Goal: Task Accomplishment & Management: Manage account settings

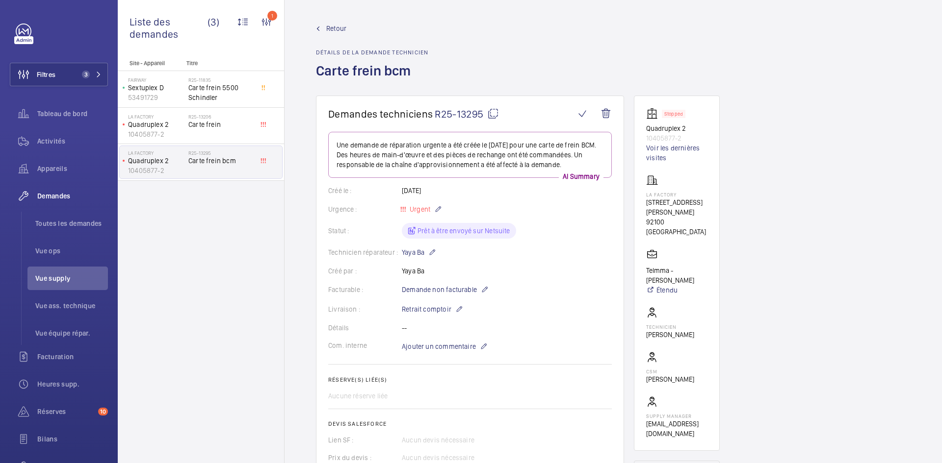
click at [336, 25] on span "Retour" at bounding box center [336, 29] width 20 height 10
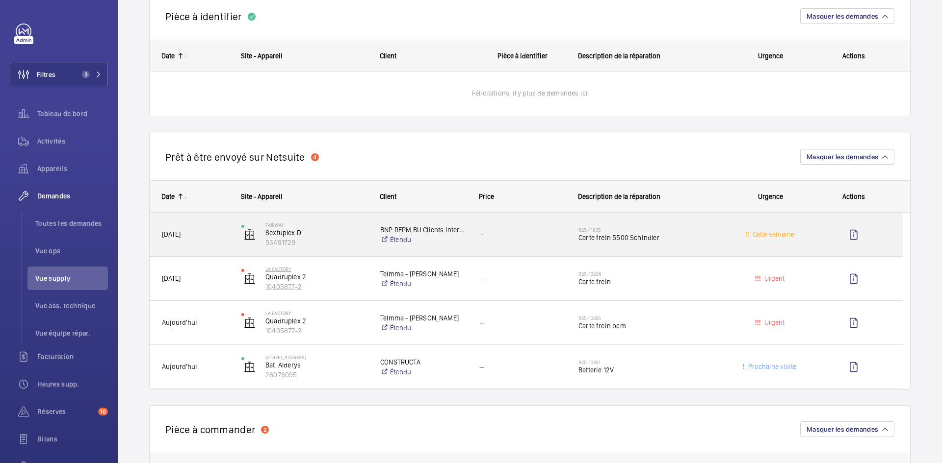
scroll to position [539, 0]
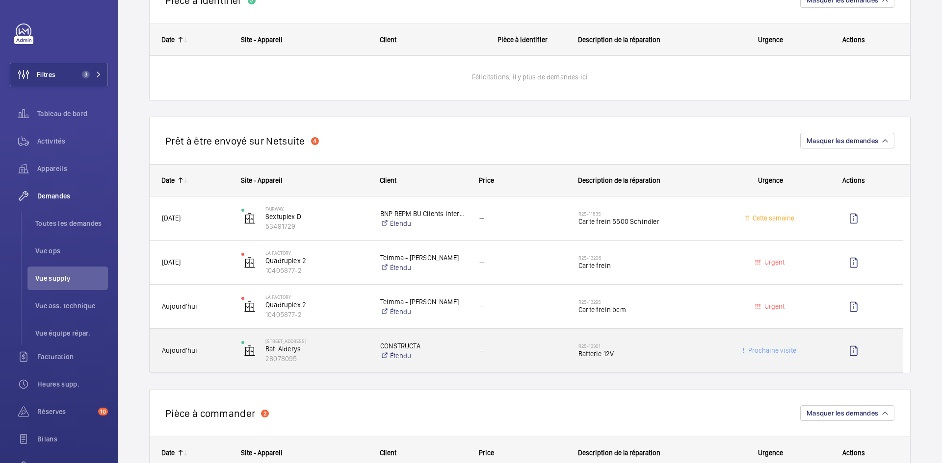
click at [228, 342] on div "Aujourd'hui" at bounding box center [189, 350] width 78 height 31
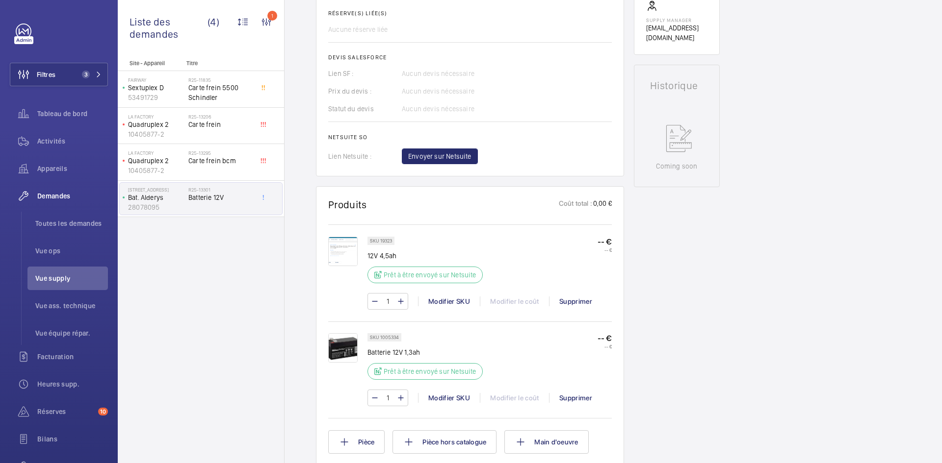
scroll to position [402, 0]
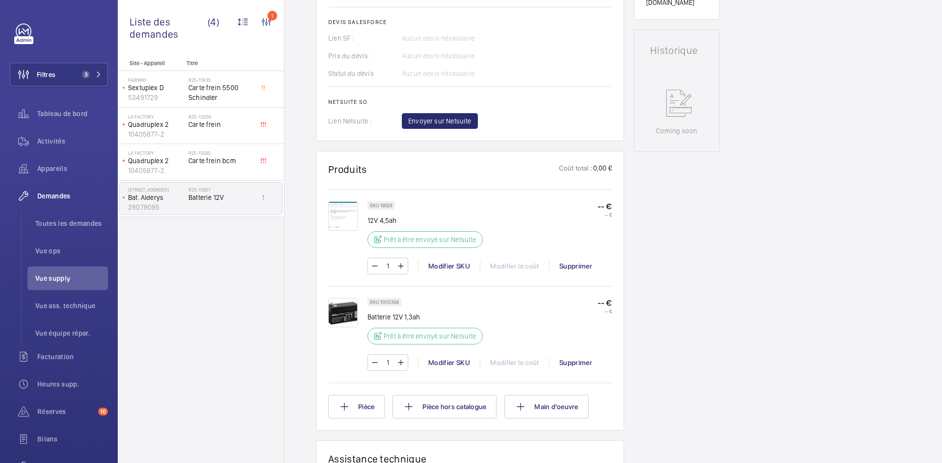
click at [348, 219] on img at bounding box center [342, 216] width 29 height 29
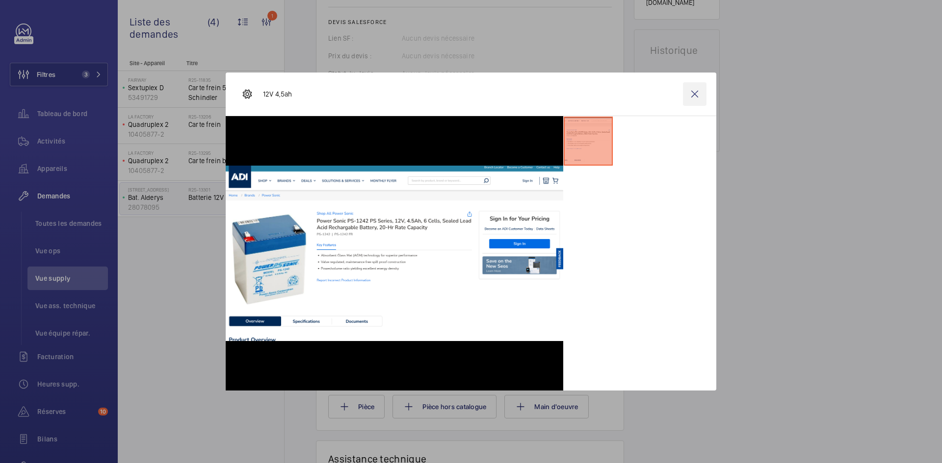
click at [695, 95] on wm-front-icon-button at bounding box center [695, 94] width 24 height 24
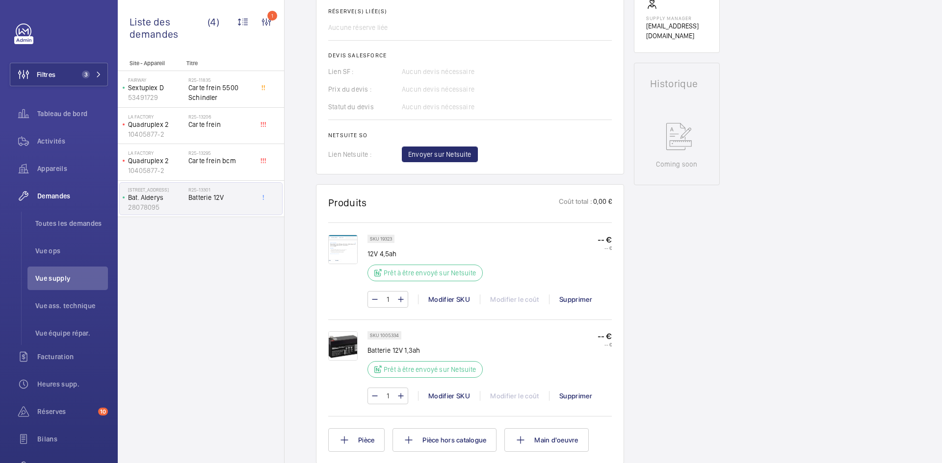
scroll to position [353, 0]
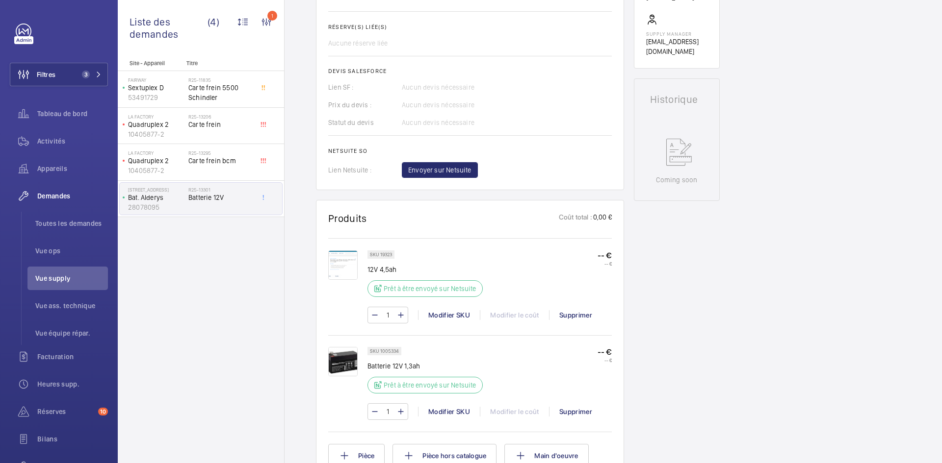
click at [346, 276] on img at bounding box center [342, 265] width 29 height 29
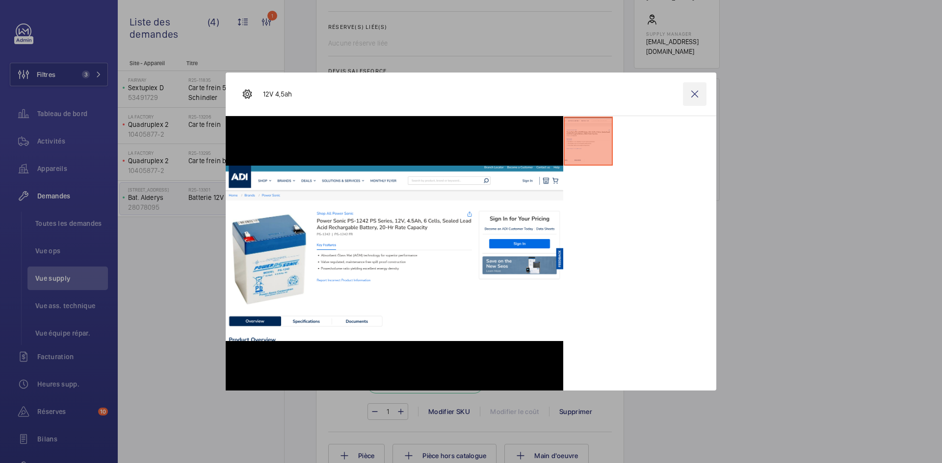
click at [699, 94] on wm-front-icon-button at bounding box center [695, 94] width 24 height 24
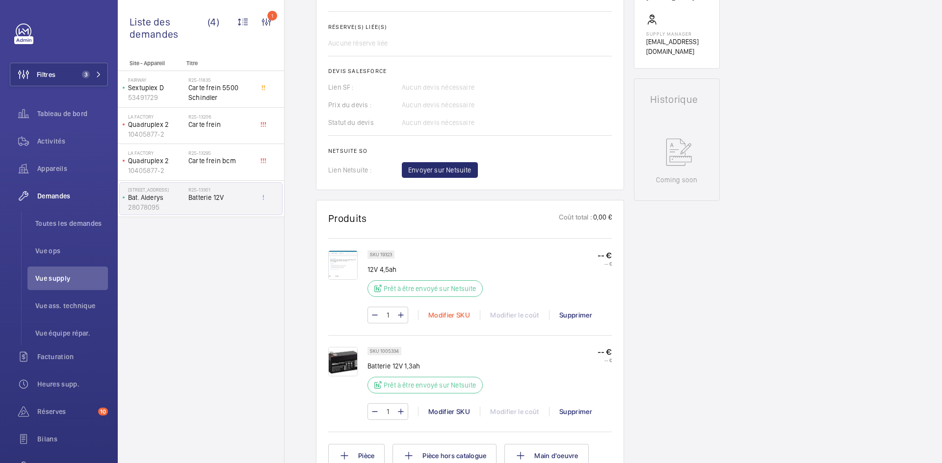
click at [444, 320] on div "Modifier SKU" at bounding box center [449, 315] width 62 height 10
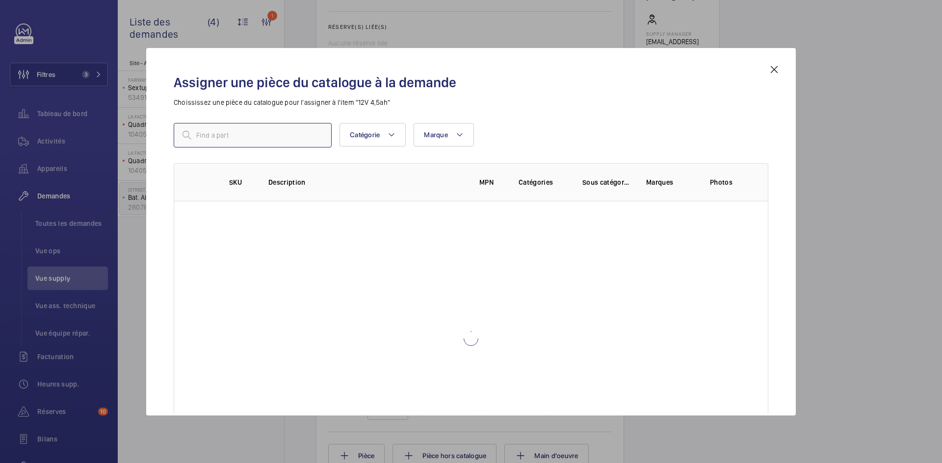
click at [304, 134] on input "text" at bounding box center [253, 135] width 158 height 25
paste input "76"
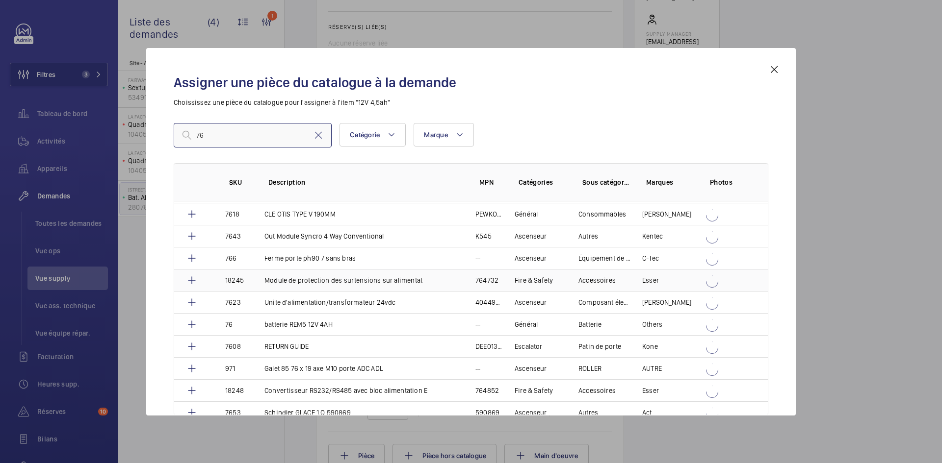
scroll to position [2150, 0]
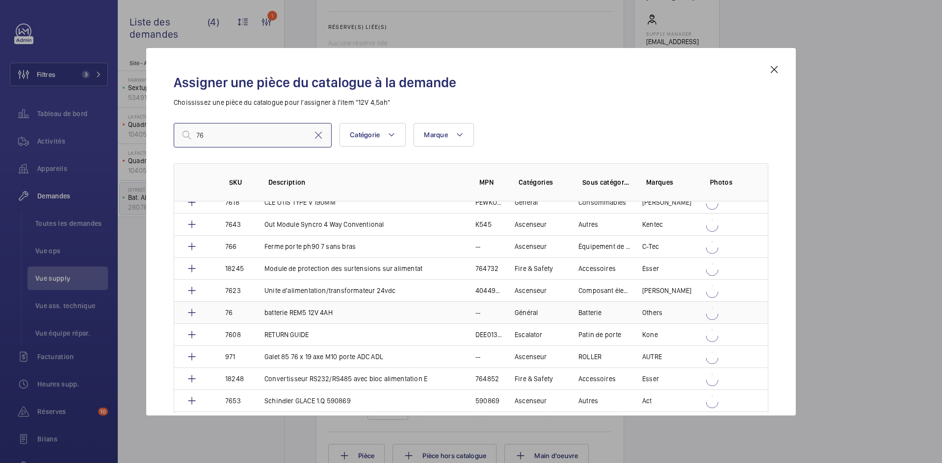
type input "76"
click at [239, 311] on td "76" at bounding box center [232, 313] width 39 height 22
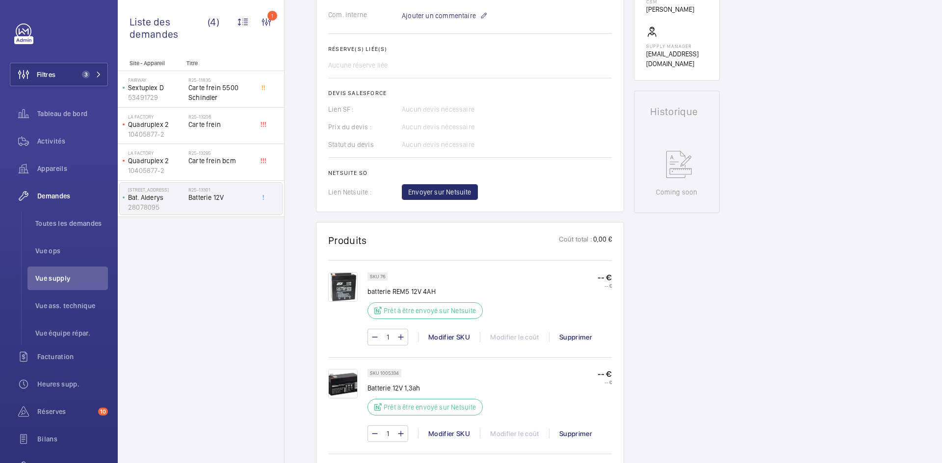
scroll to position [402, 0]
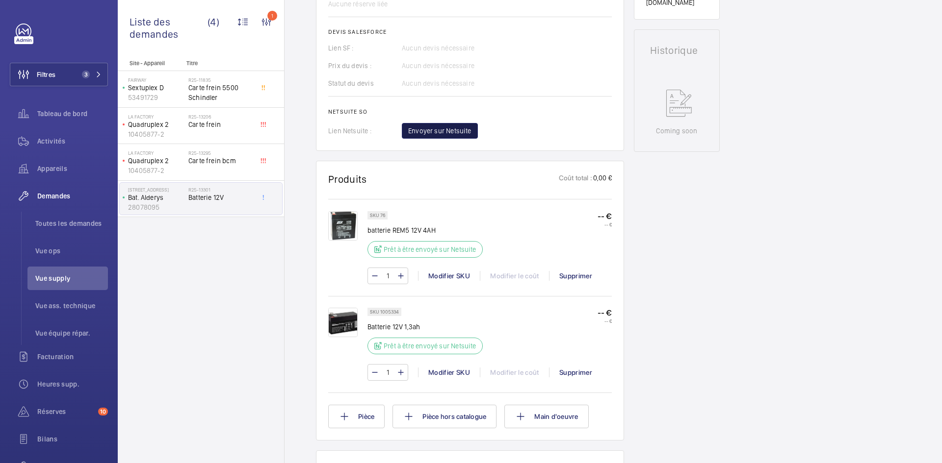
click at [460, 131] on span "Envoyer sur Netsuite" at bounding box center [439, 131] width 63 height 10
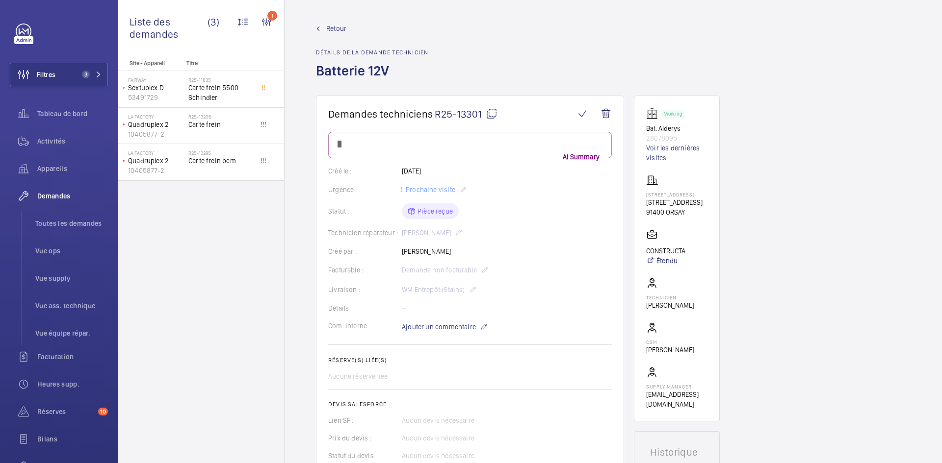
click at [326, 26] on span "Retour" at bounding box center [336, 29] width 20 height 10
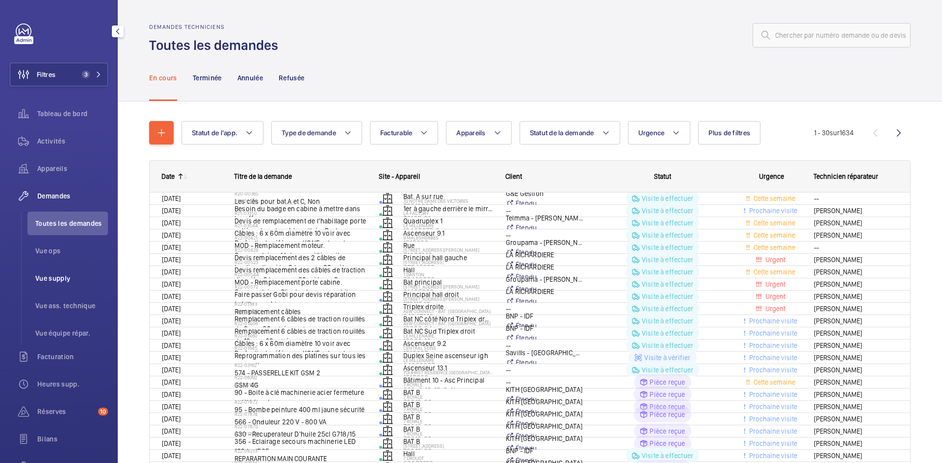
click at [54, 280] on span "Vue supply" at bounding box center [71, 279] width 73 height 10
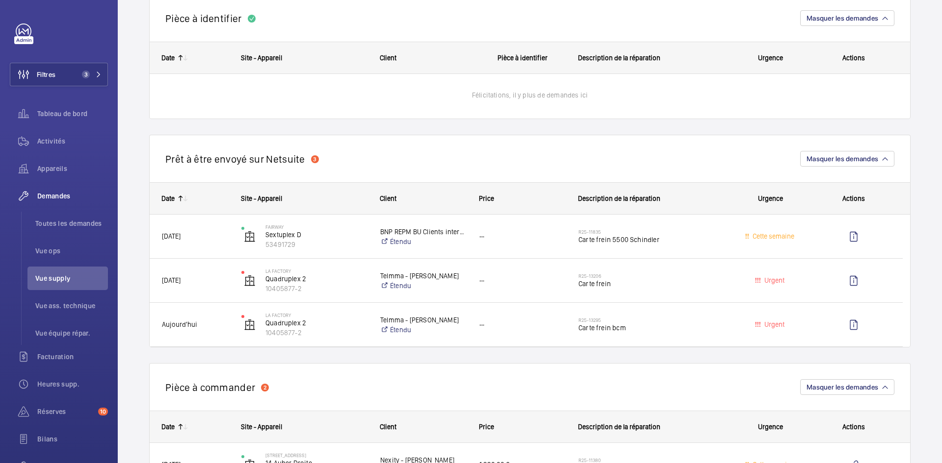
scroll to position [490, 0]
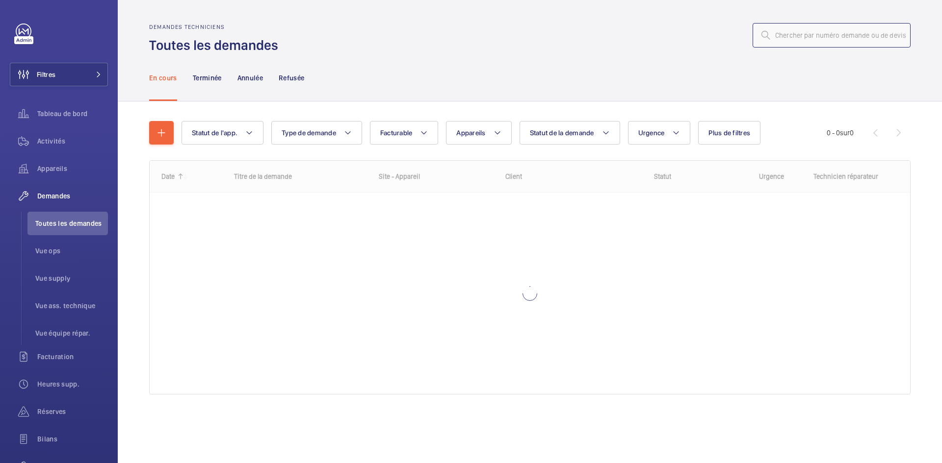
click at [803, 38] on input "text" at bounding box center [831, 35] width 158 height 25
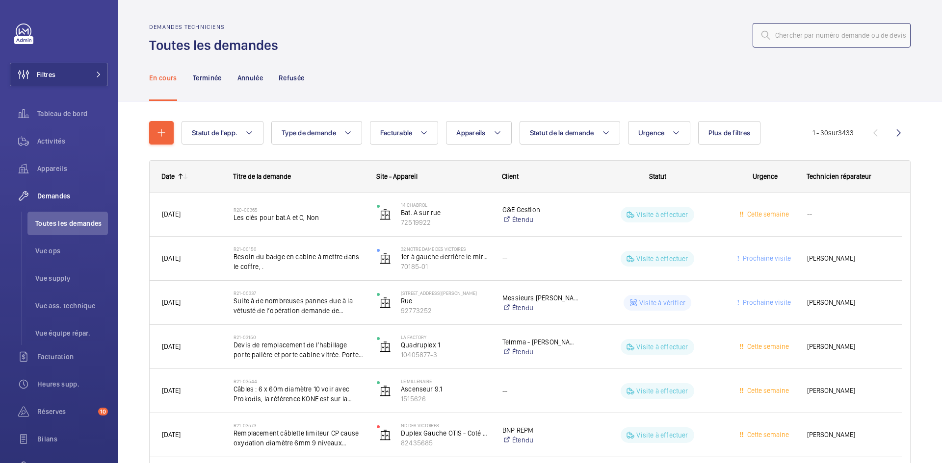
paste input "R25-12854"
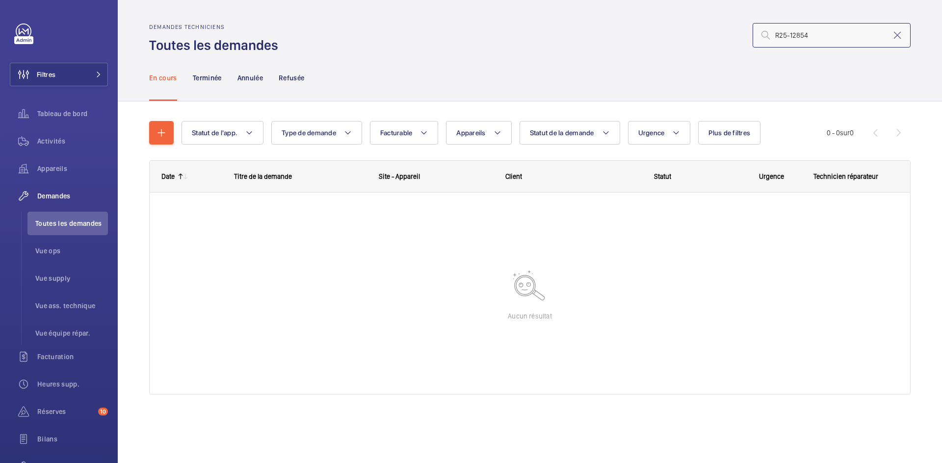
click at [777, 32] on input "R25-12854" at bounding box center [831, 35] width 158 height 25
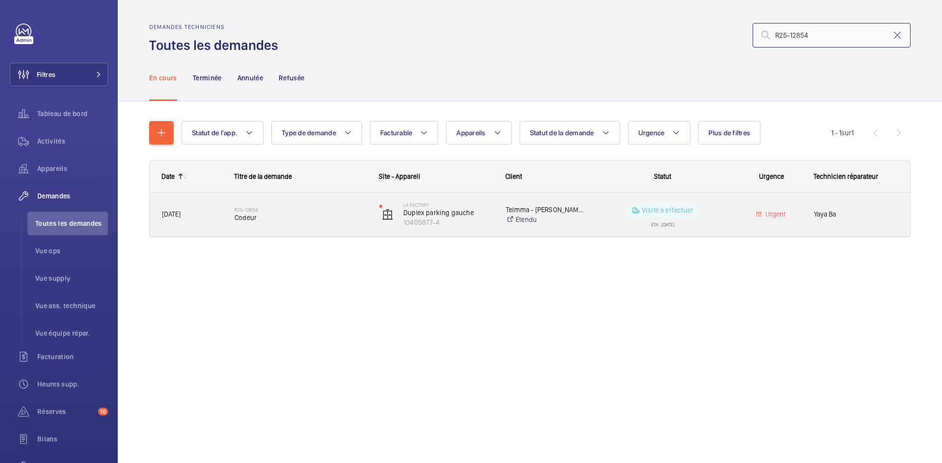
type input "R25-12854"
click at [208, 219] on span "25/09/2025" at bounding box center [192, 214] width 60 height 11
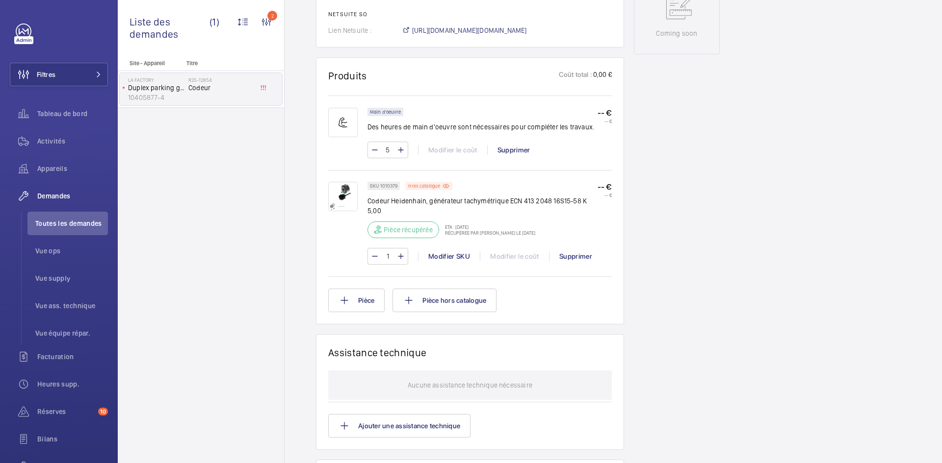
scroll to position [539, 0]
click at [348, 188] on img at bounding box center [342, 195] width 29 height 29
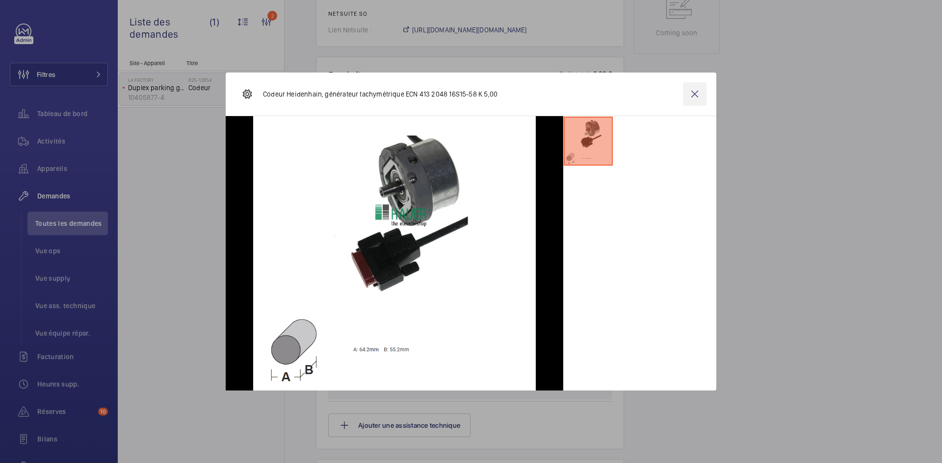
click at [687, 100] on wm-front-icon-button at bounding box center [695, 94] width 24 height 24
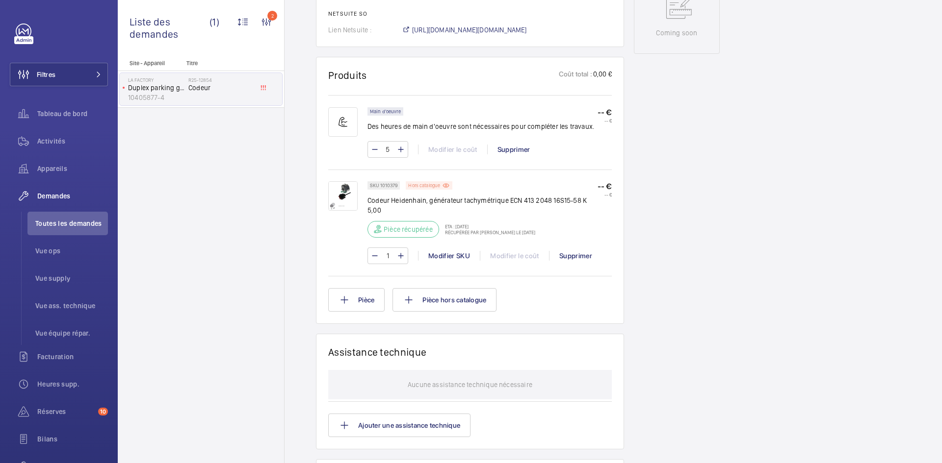
click at [431, 187] on p "Hors catalogue" at bounding box center [424, 185] width 32 height 3
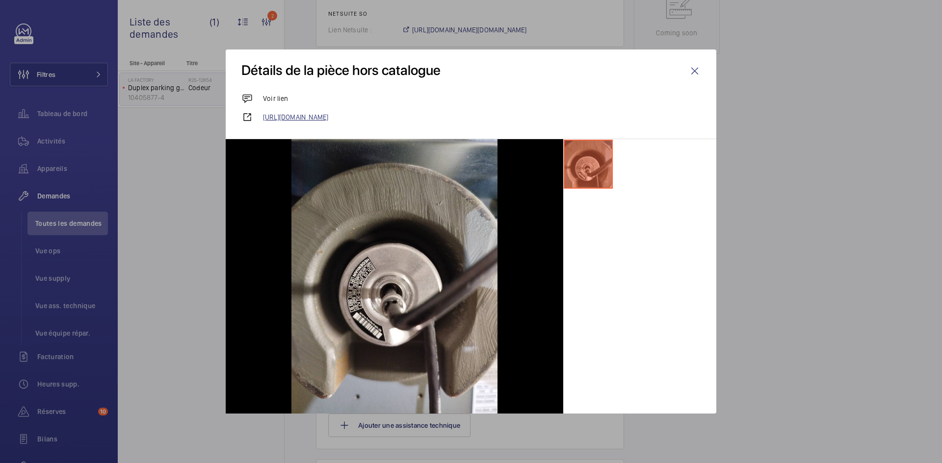
click at [482, 117] on link "https://www.elevatorshop.de/fr/heidenhain-generateur-tachymetrique-ecn-413-2048…" at bounding box center [481, 117] width 437 height 10
click at [694, 71] on wm-front-icon-button at bounding box center [695, 71] width 24 height 24
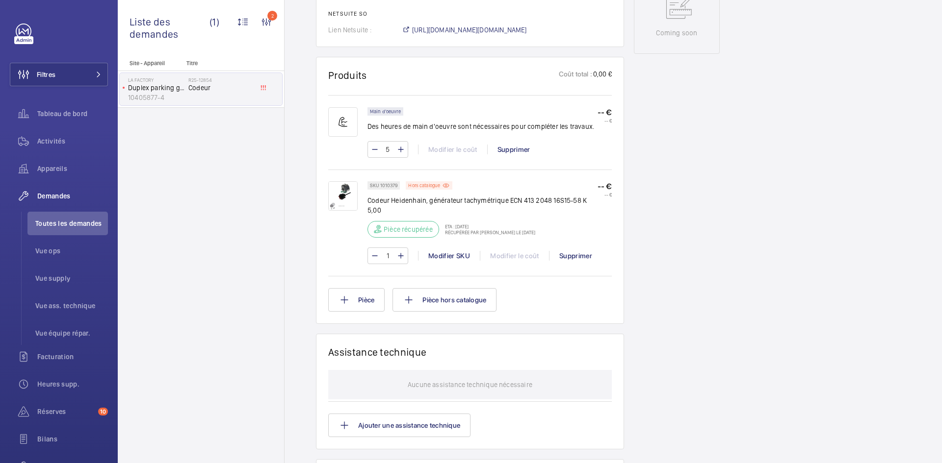
click at [346, 191] on img at bounding box center [342, 195] width 29 height 29
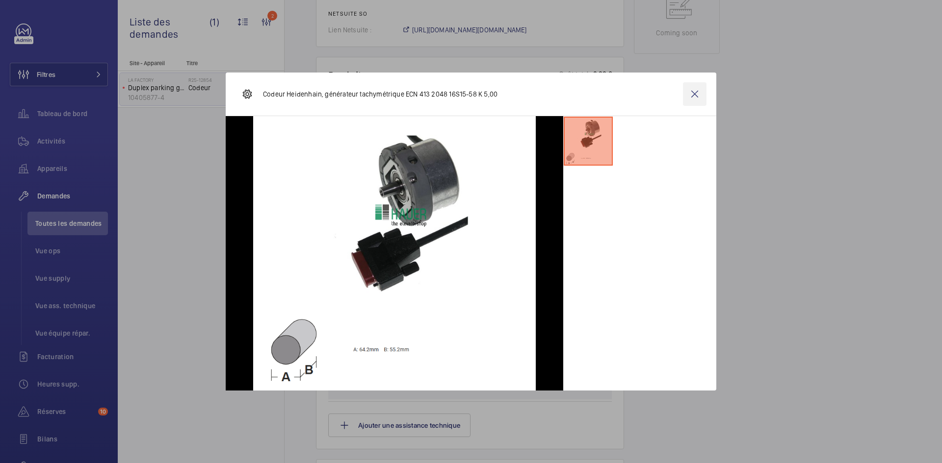
click at [701, 89] on wm-front-icon-button at bounding box center [695, 94] width 24 height 24
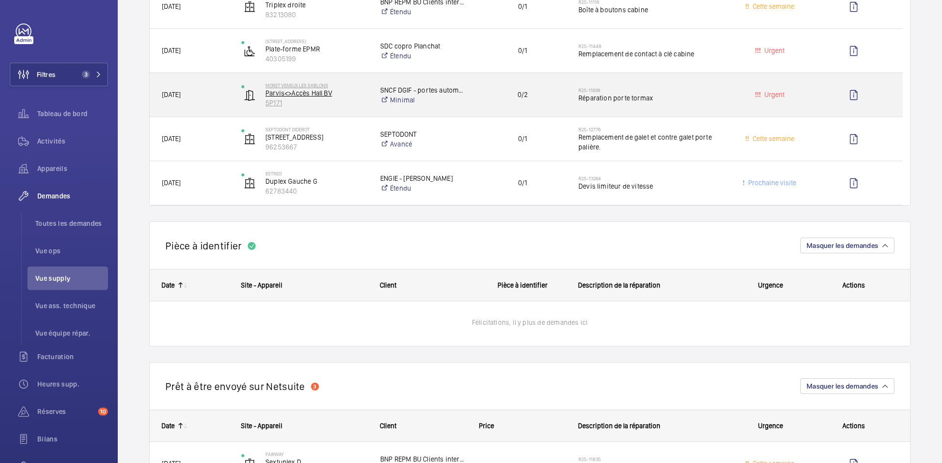
scroll to position [294, 0]
click at [227, 95] on span "[DATE]" at bounding box center [195, 94] width 67 height 11
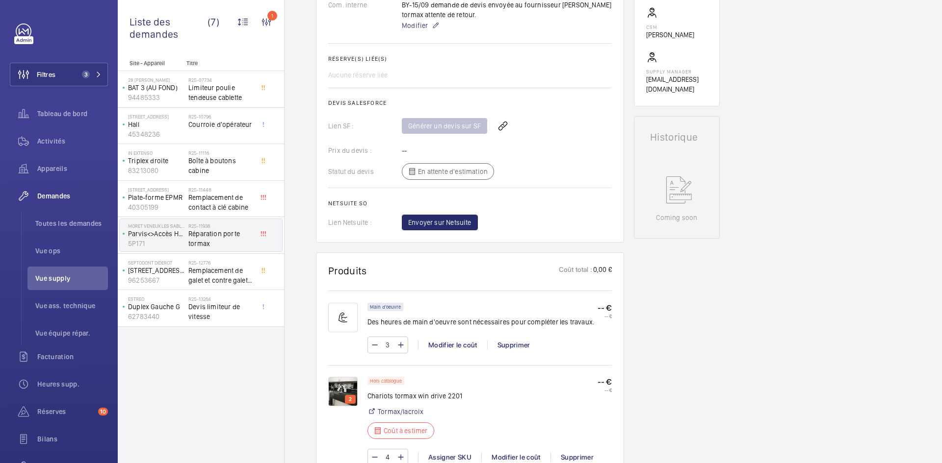
scroll to position [441, 0]
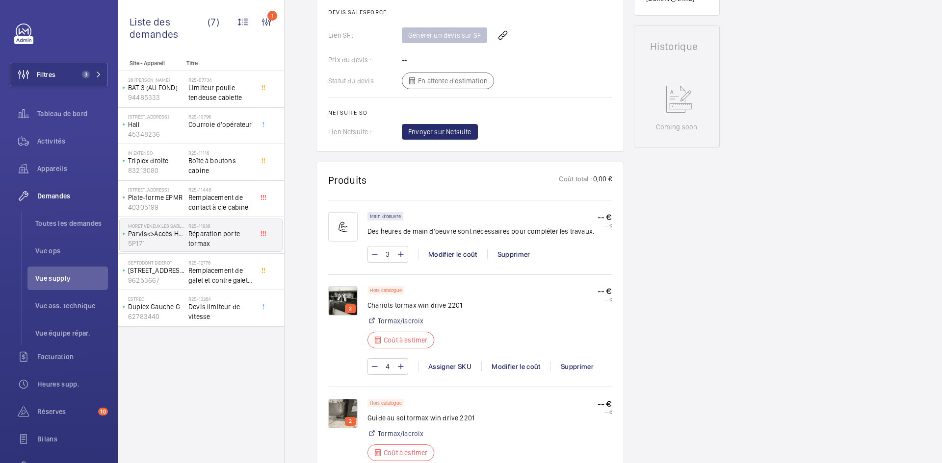
click at [346, 298] on img at bounding box center [342, 300] width 29 height 29
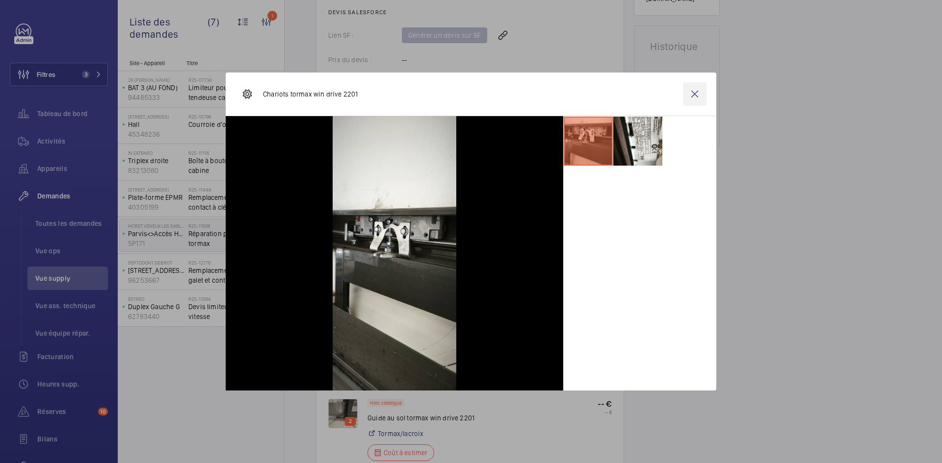
click at [697, 95] on wm-front-icon-button at bounding box center [695, 94] width 24 height 24
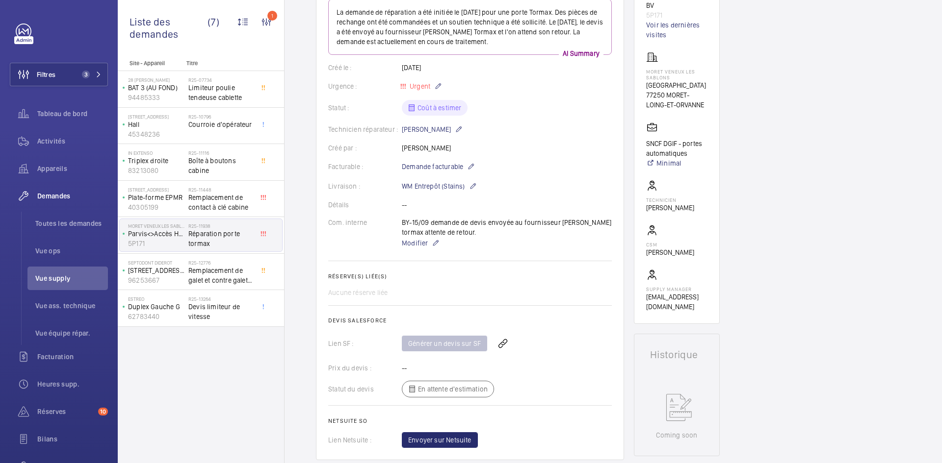
scroll to position [0, 0]
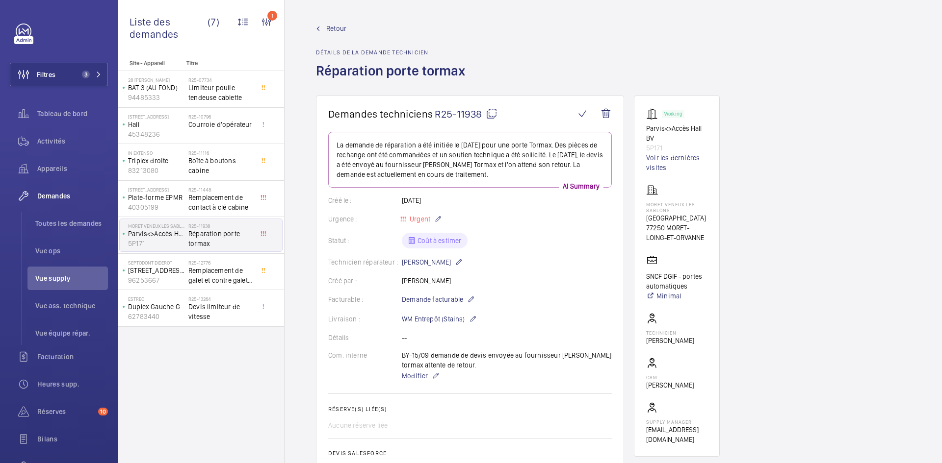
click at [491, 110] on mat-icon at bounding box center [491, 114] width 12 height 12
click at [491, 112] on mat-icon at bounding box center [491, 114] width 12 height 12
click at [418, 379] on span "Modifier" at bounding box center [415, 376] width 26 height 10
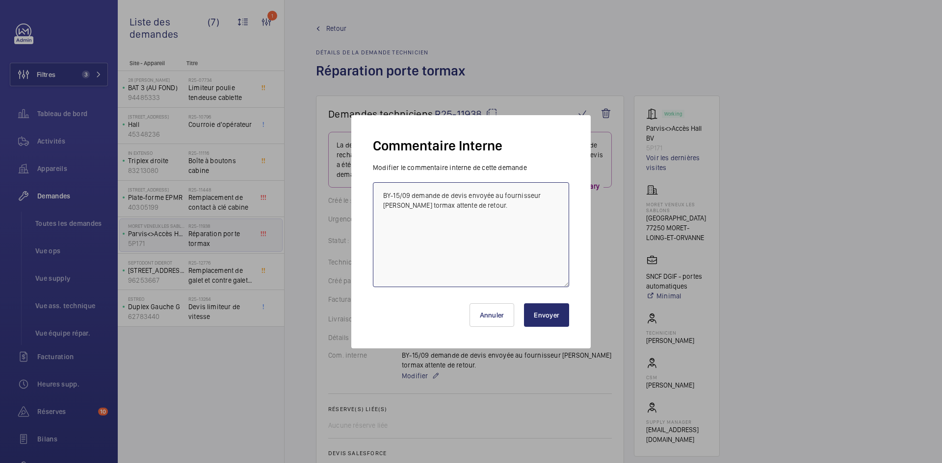
drag, startPoint x: 480, startPoint y: 203, endPoint x: 397, endPoint y: 195, distance: 83.3
click at [380, 195] on textarea "BY-15/09 demande de devis envoyée au fournisseur Lacroix tormax attente de reto…" at bounding box center [471, 234] width 196 height 105
click at [384, 189] on textarea "BY-15/09 demande de devis envoyée au fournisseur Lacroix tormax attente de reto…" at bounding box center [471, 234] width 196 height 105
paste textarea "BY-15/09 demande de devis envoyée au fournisseur Lacroix tormax attente de reto…"
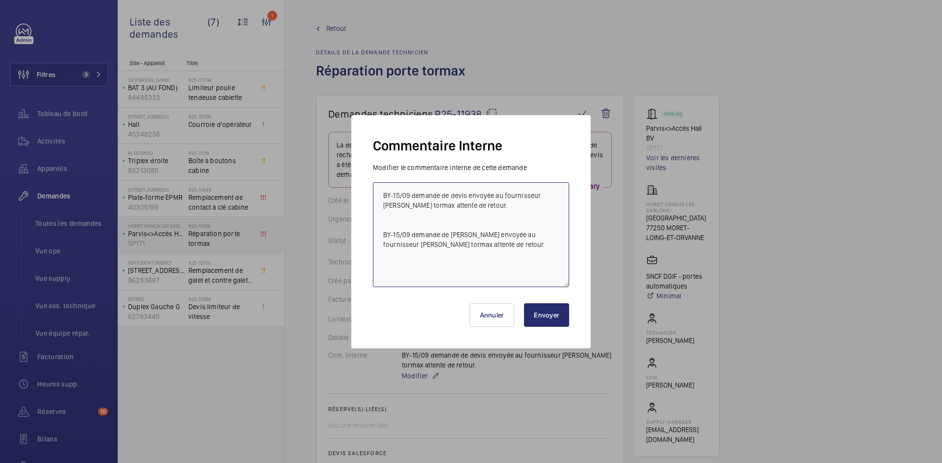
click at [401, 194] on textarea "BY-15/09 demande de devis envoyée au fournisseur Lacroix tormax attente de reto…" at bounding box center [471, 234] width 196 height 105
click at [400, 193] on textarea "BY-15/09 demande de devis envoyée au fournisseur Lacroix tormax attente de reto…" at bounding box center [471, 234] width 196 height 105
click at [409, 193] on textarea "BY-06/09 demande de devis envoyée au fournisseur Lacroix tormax attente de reto…" at bounding box center [471, 234] width 196 height 105
click at [428, 204] on textarea "BY-06/10 demande de devis envoyée au fournisseur Lacroix tormax attente de reto…" at bounding box center [471, 234] width 196 height 105
drag, startPoint x: 419, startPoint y: 204, endPoint x: 384, endPoint y: 205, distance: 34.9
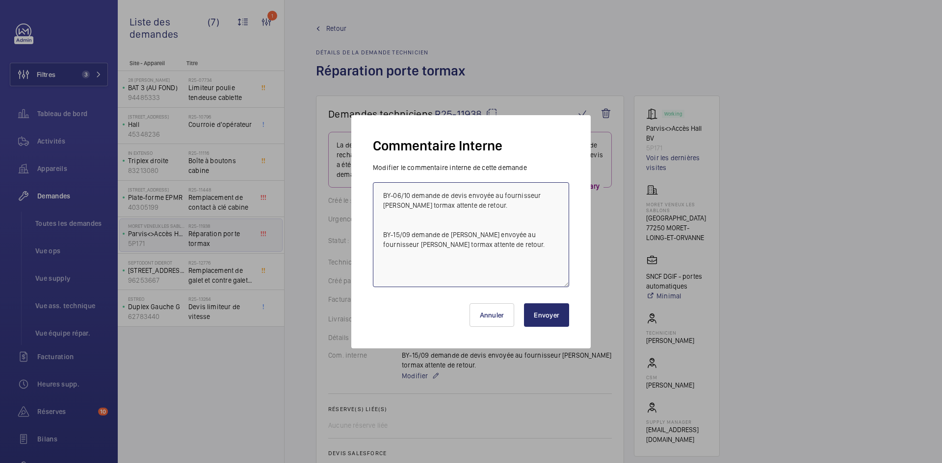
click at [384, 205] on textarea "BY-06/10 demande de devis envoyée au fournisseur Lacroix tormax attente de reto…" at bounding box center [471, 234] width 196 height 105
click at [475, 205] on textarea "BY-06/10 demande de devis envoyée au fournisseur Softica attente de retour. BY-…" at bounding box center [471, 234] width 196 height 105
type textarea "BY-06/10 demande de devis envoyée au fournisseur Softica attente de retour. BY-…"
click at [547, 318] on button "Envoyer" at bounding box center [546, 316] width 45 height 24
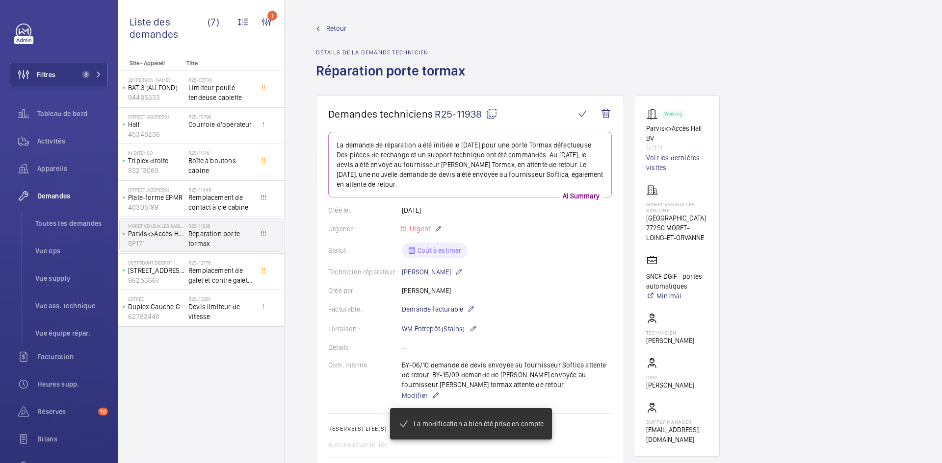
click at [336, 27] on span "Retour" at bounding box center [336, 29] width 20 height 10
